Goal: Task Accomplishment & Management: Complete application form

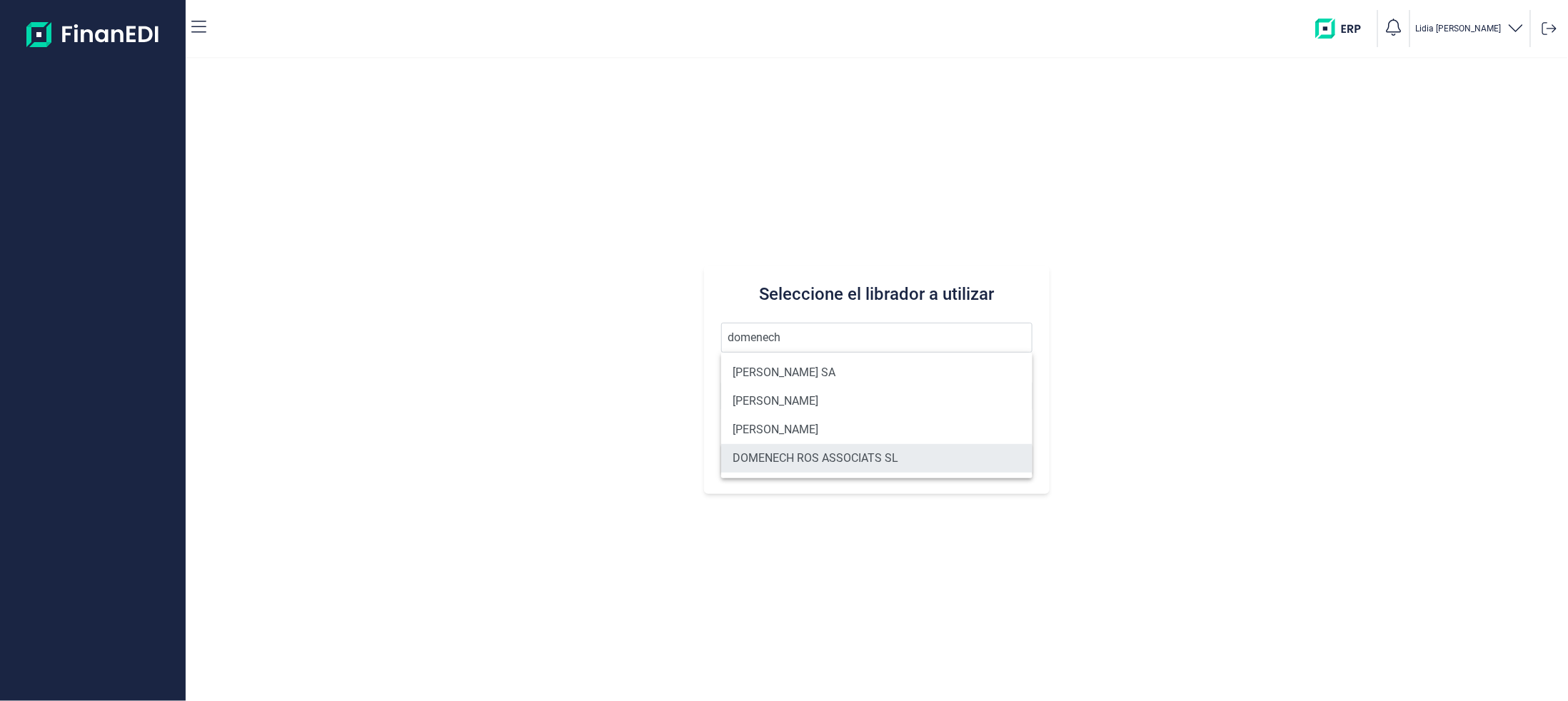
click at [842, 457] on li "DOMENECH ROS ASSOCIATS SL" at bounding box center [877, 458] width 311 height 29
type input "DOMENECH ROS ASSOCIATS SL"
type input "B63038574"
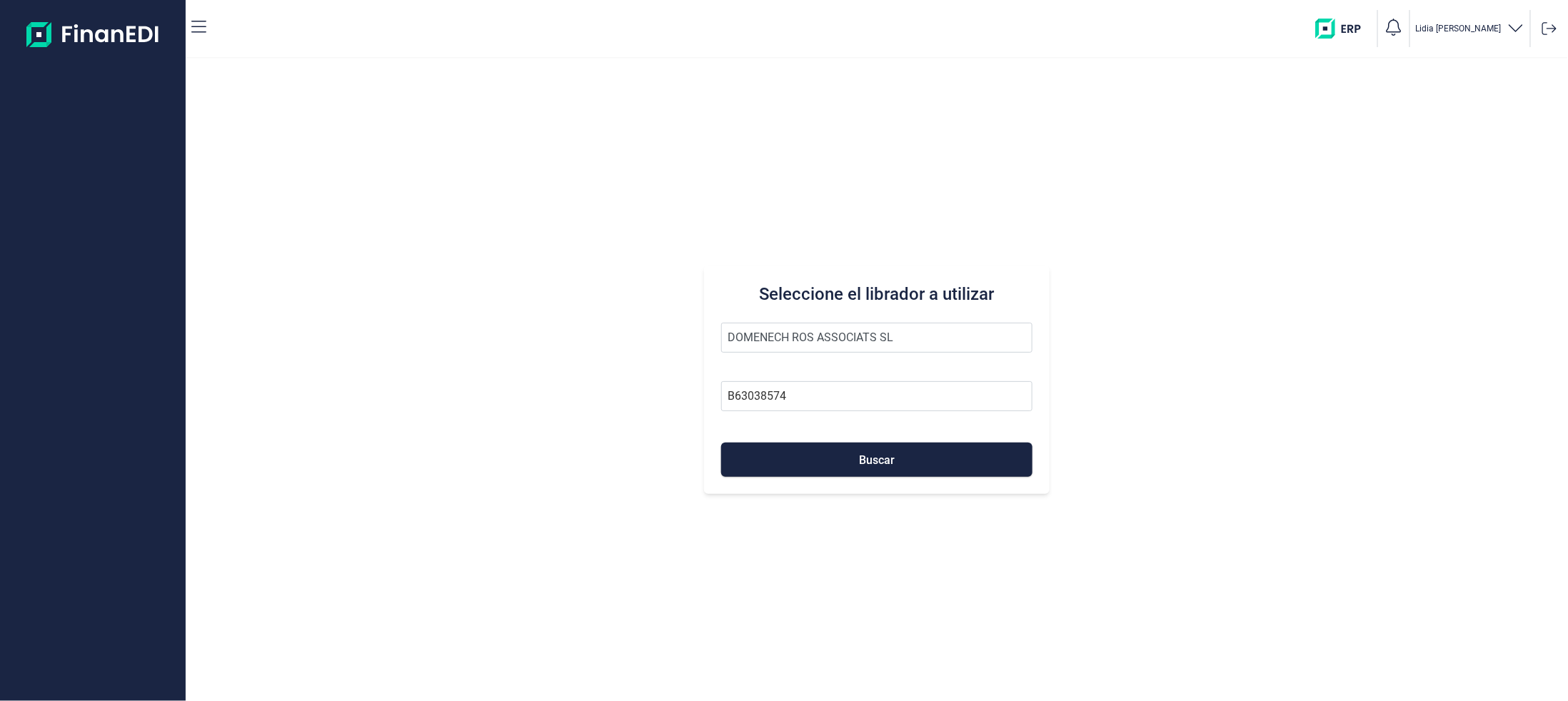
click at [842, 457] on button "Buscar" at bounding box center [877, 460] width 311 height 34
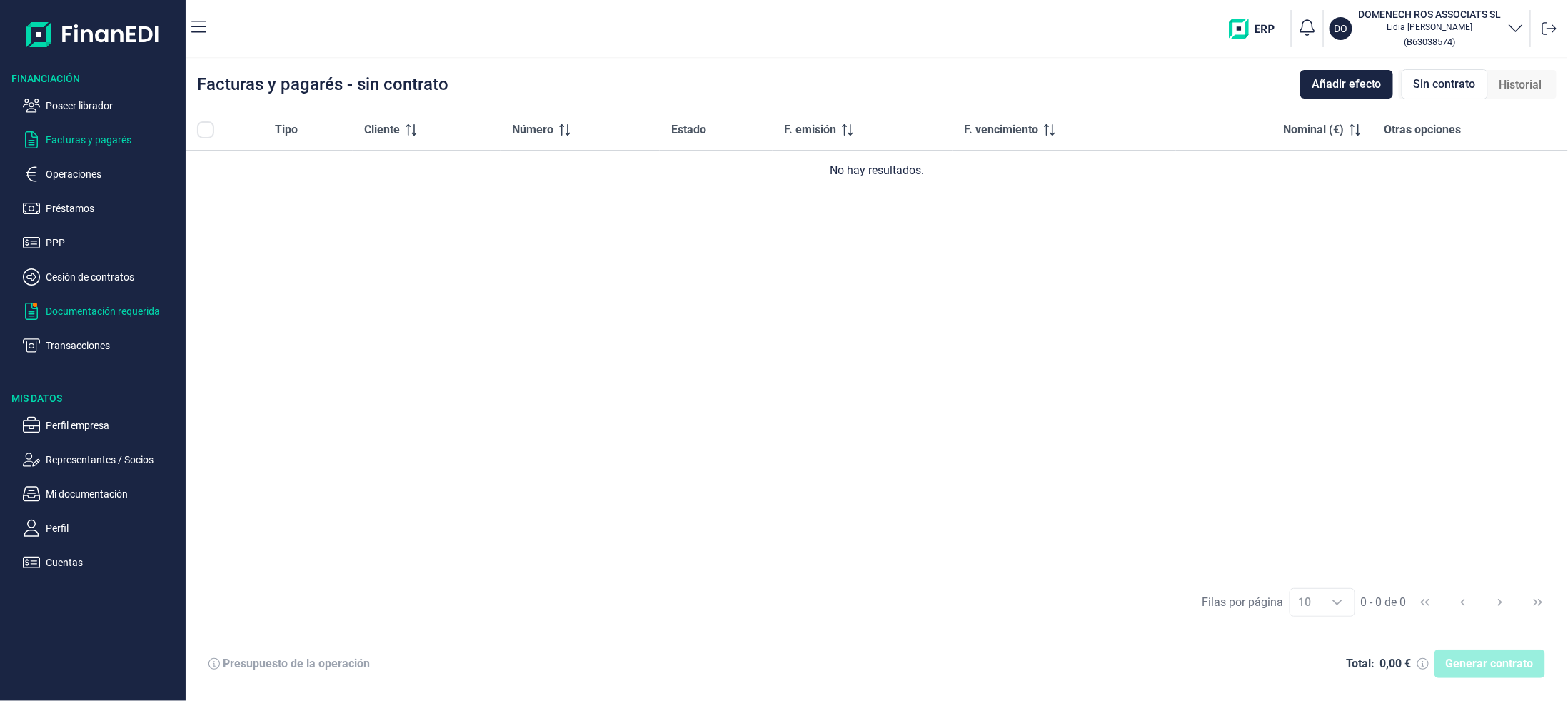
click at [94, 309] on p "Documentación requerida" at bounding box center [113, 310] width 135 height 17
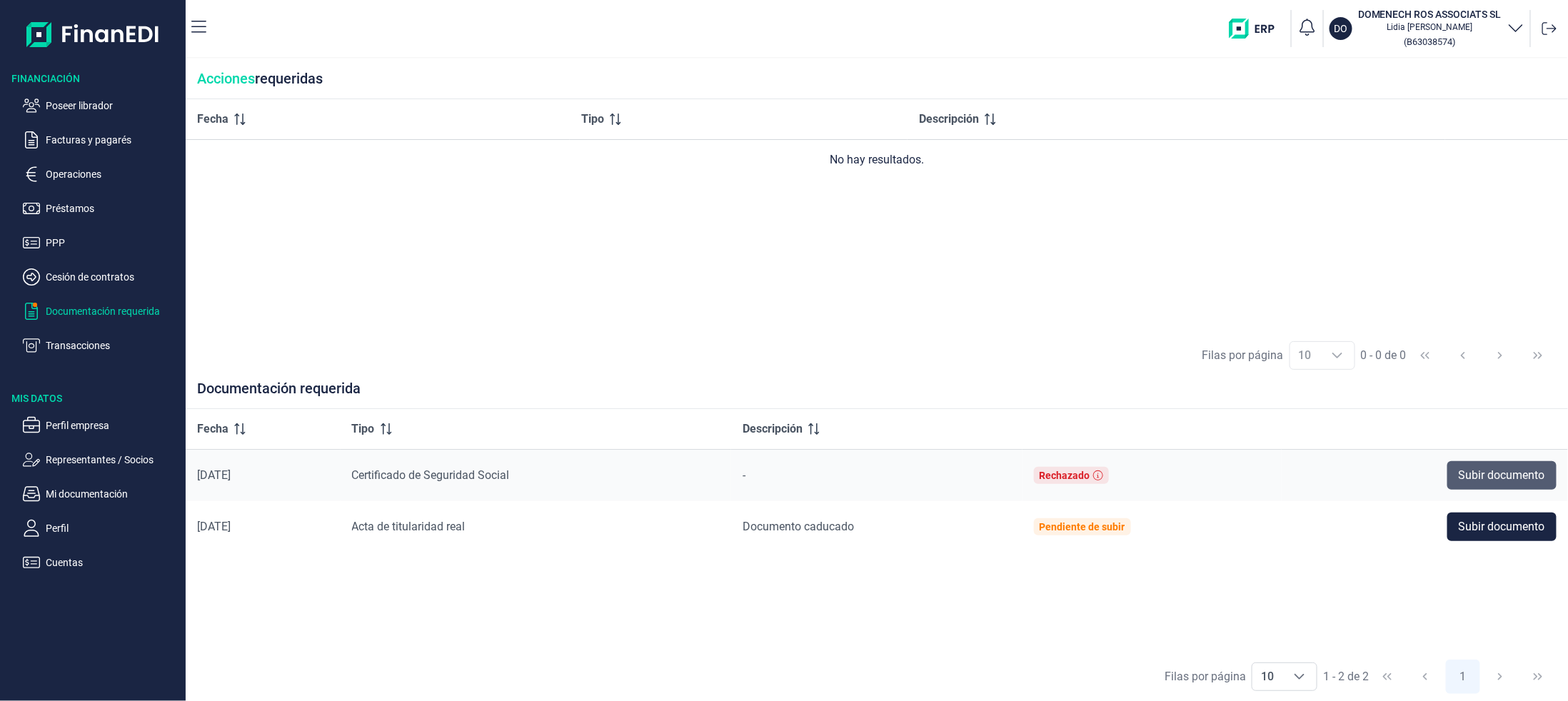
click at [1498, 478] on span "Subir documento" at bounding box center [1502, 475] width 87 height 17
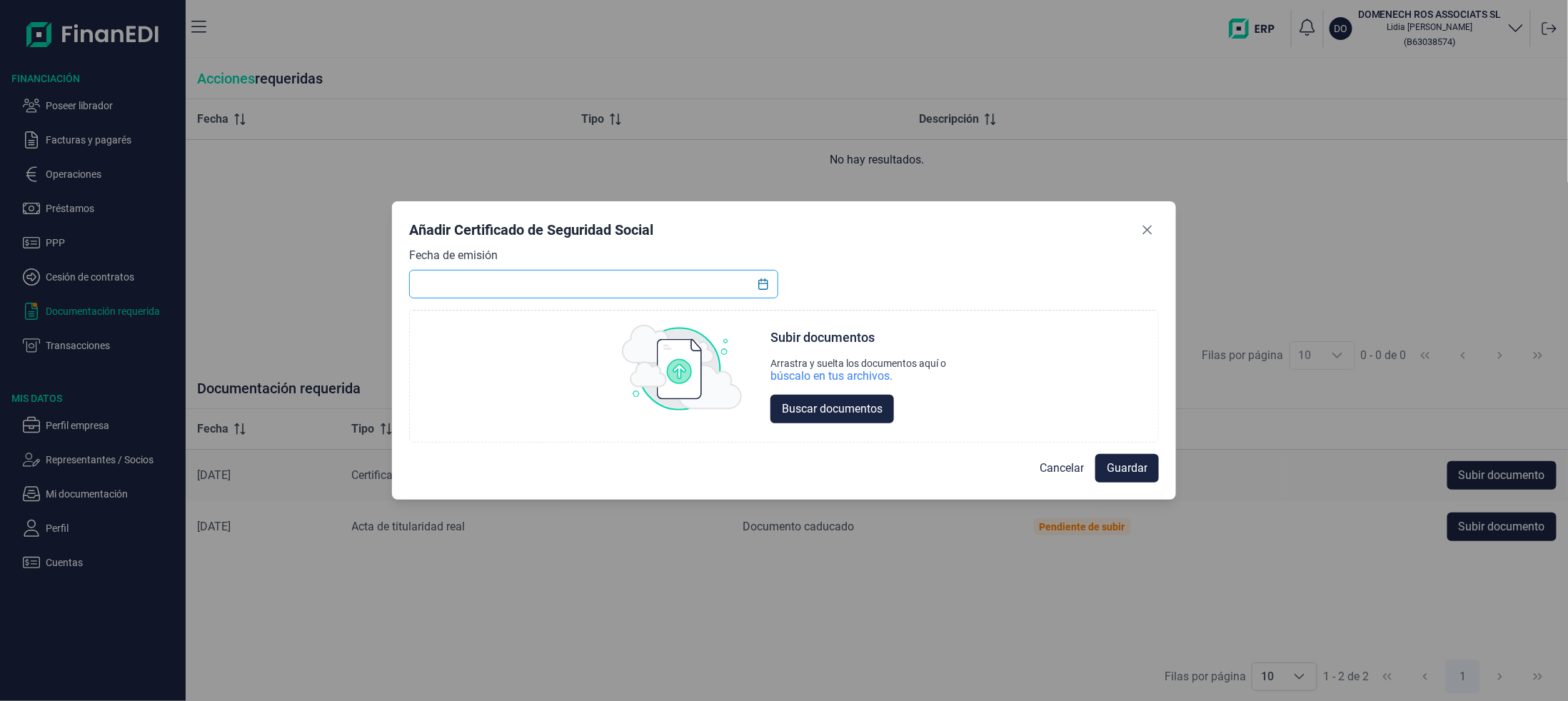
click at [704, 287] on input "text" at bounding box center [593, 284] width 369 height 29
type input "1"
click at [763, 289] on icon "Choose Date" at bounding box center [763, 284] width 12 height 12
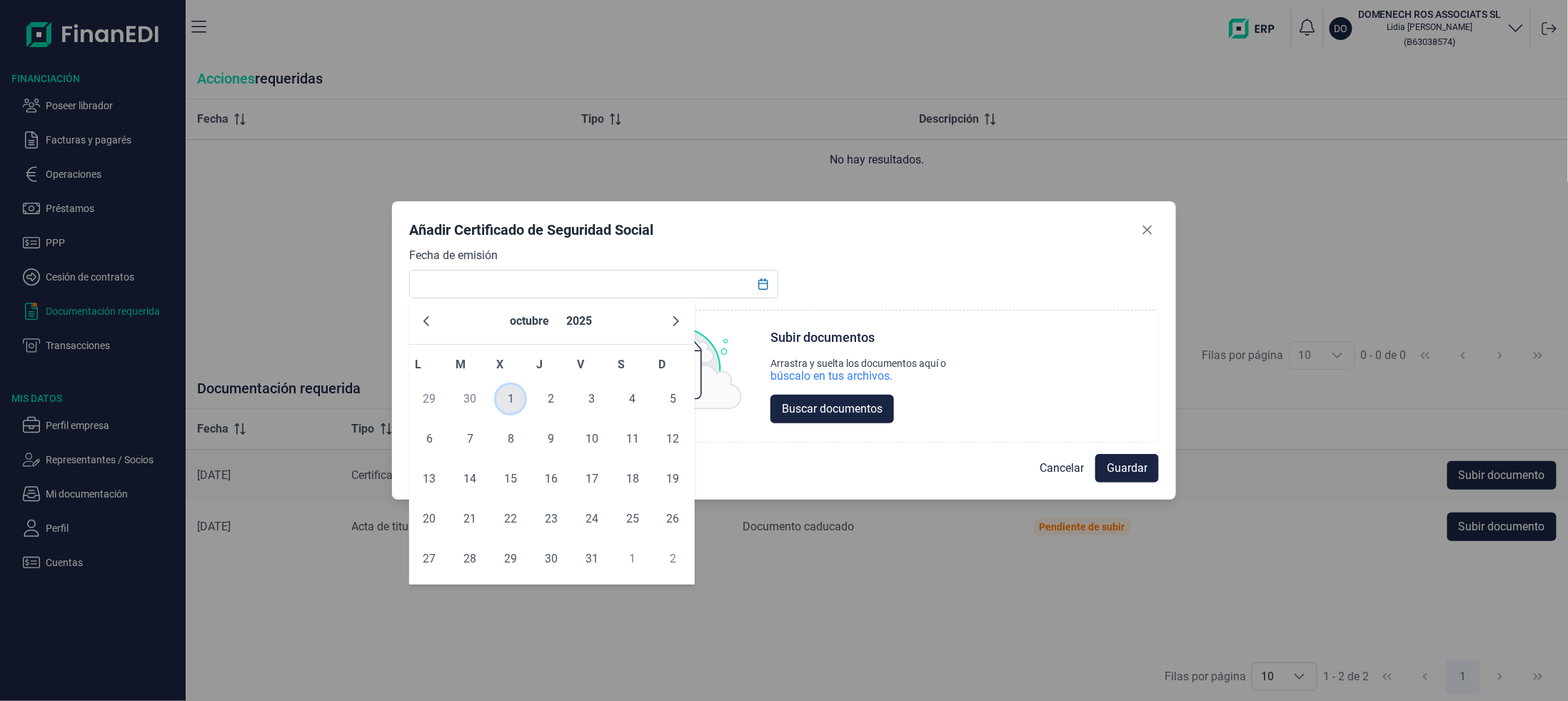
click at [515, 404] on span "1" at bounding box center [511, 399] width 29 height 29
type input "[DATE]"
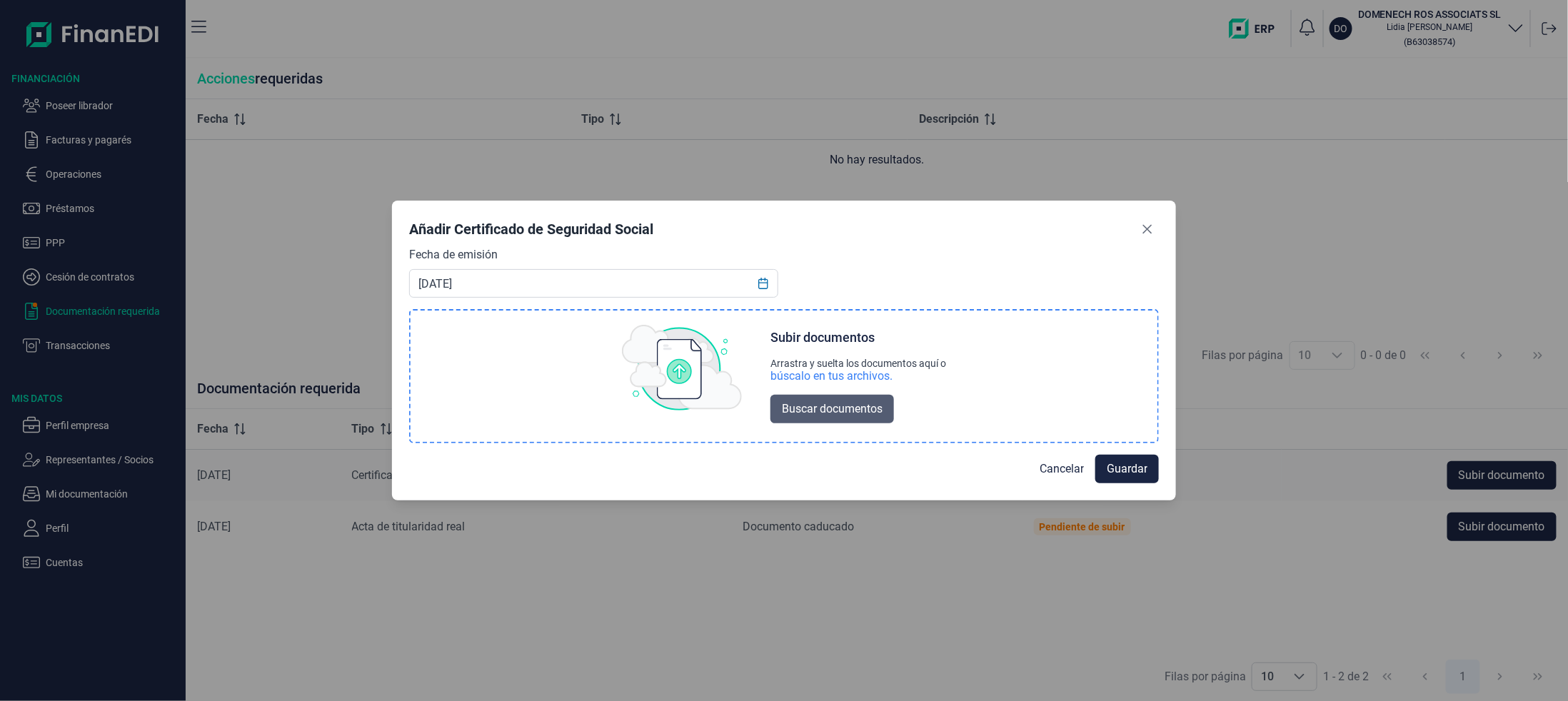
click at [880, 410] on span "Buscar documentos" at bounding box center [832, 409] width 101 height 17
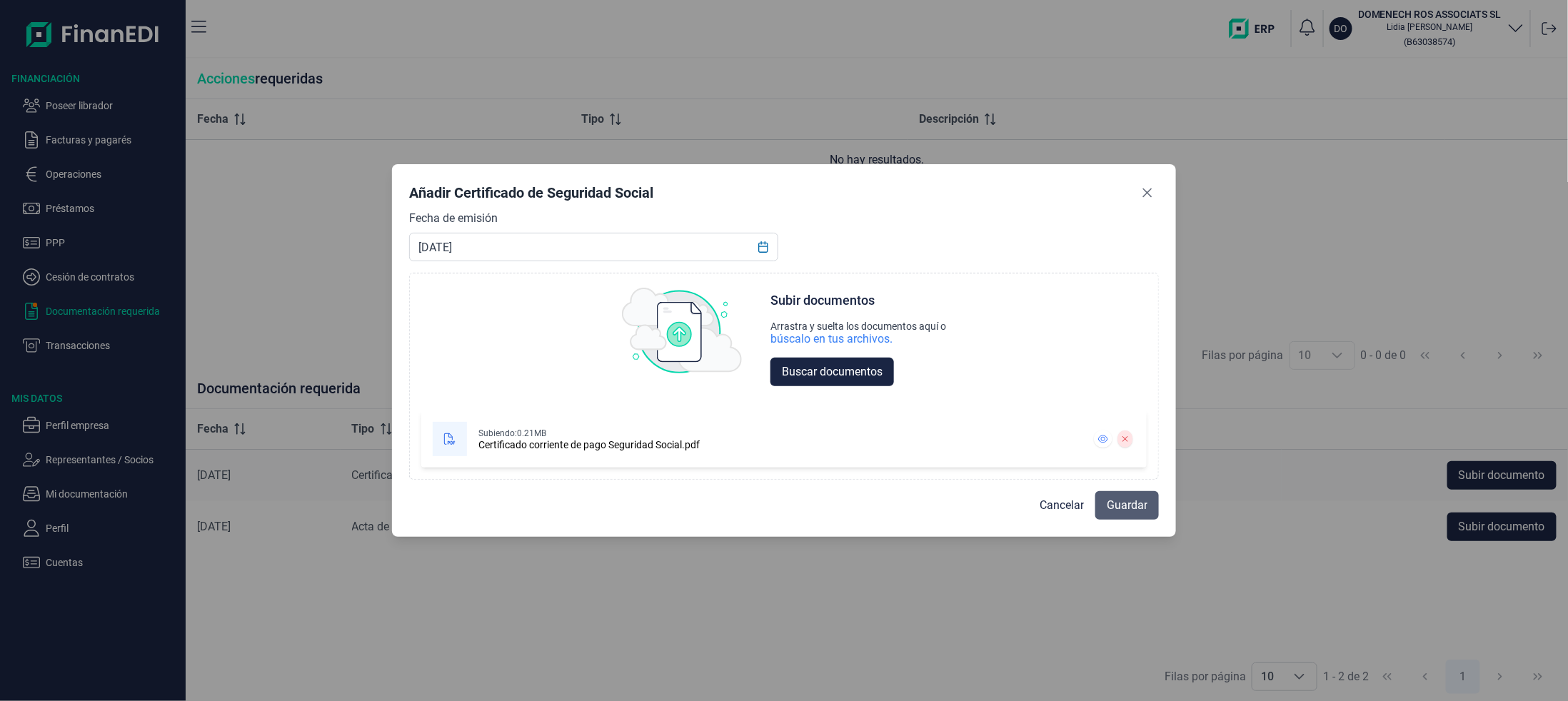
click at [1134, 501] on span "Guardar" at bounding box center [1127, 505] width 41 height 17
